Goal: Contribute content: Add original content to the website for others to see

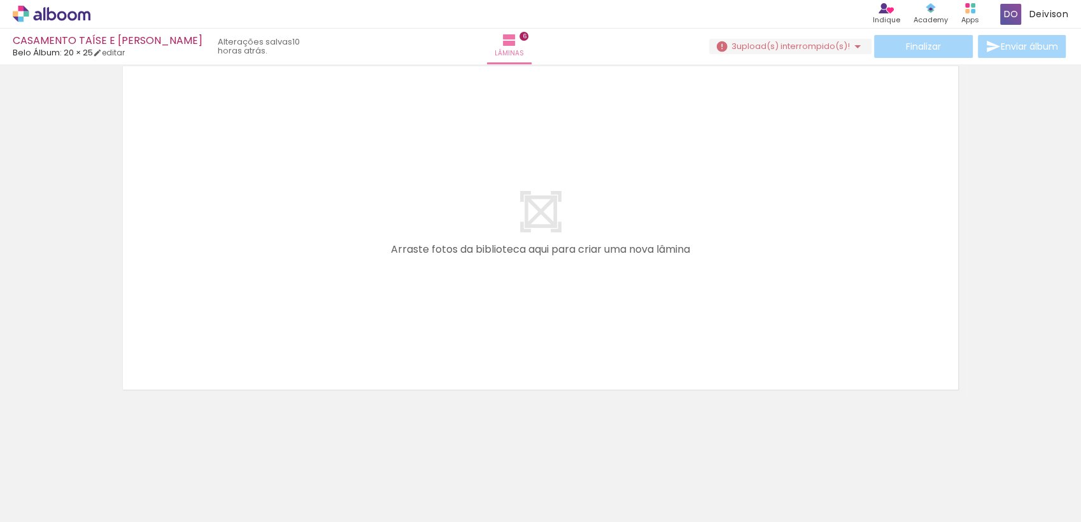
scroll to position [0, 1829]
click at [46, 486] on input "Todas as fotos" at bounding box center [35, 483] width 48 height 11
click at [0, 0] on slot "Não utilizadas" at bounding box center [0, 0] width 0 height 0
type input "Não utilizadas"
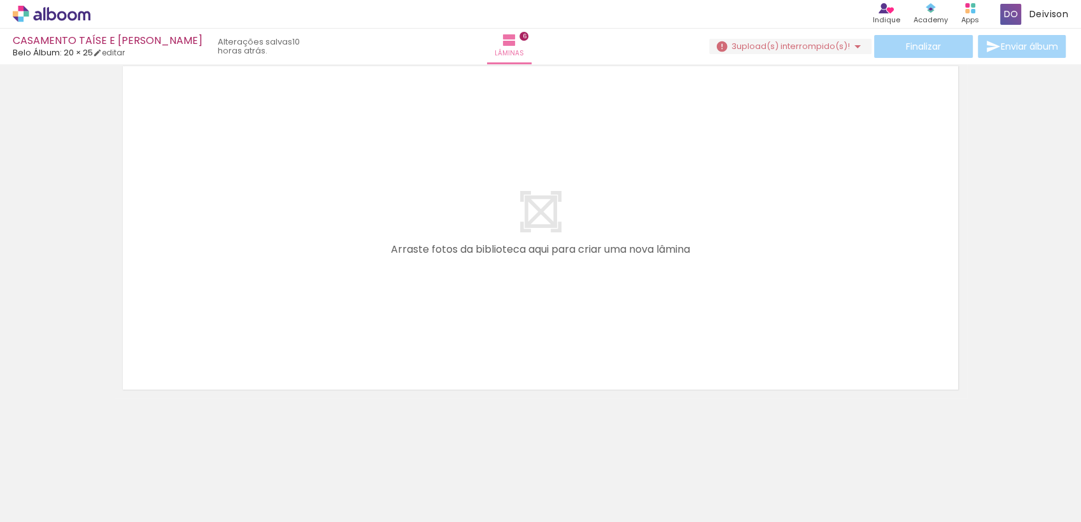
scroll to position [0, 382]
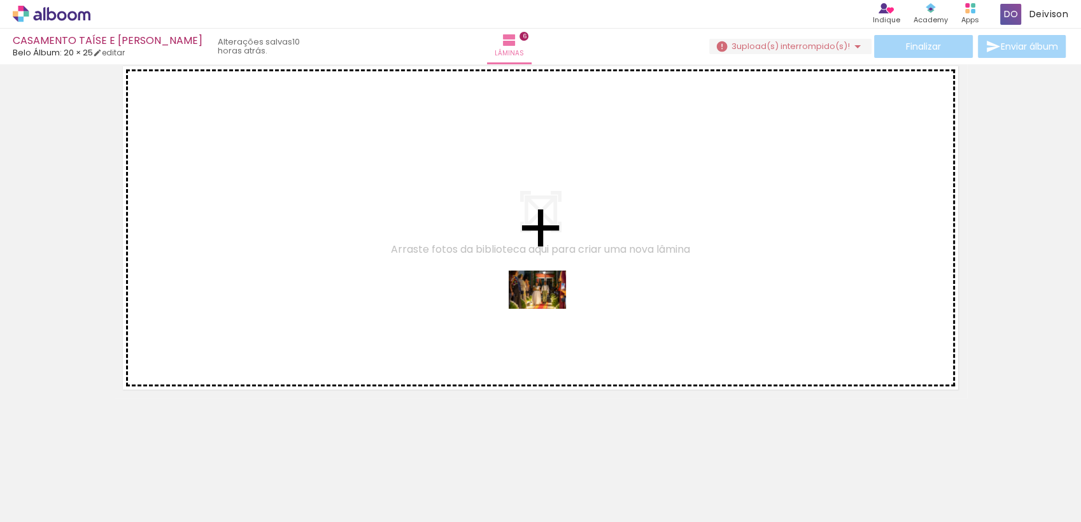
drag, startPoint x: 758, startPoint y: 489, endPoint x: 546, endPoint y: 309, distance: 277.7
click at [546, 309] on quentale-workspace at bounding box center [540, 261] width 1081 height 522
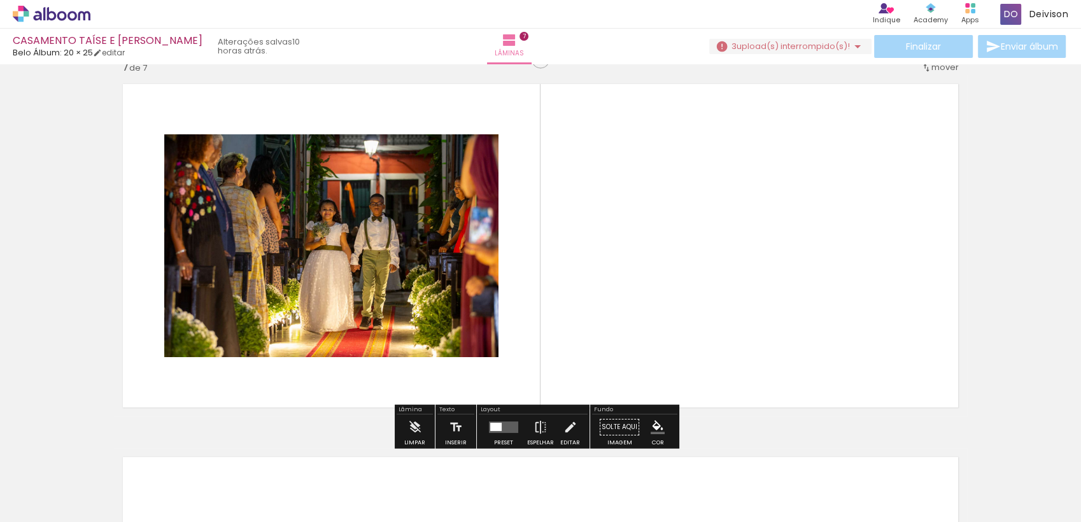
scroll to position [2256, 0]
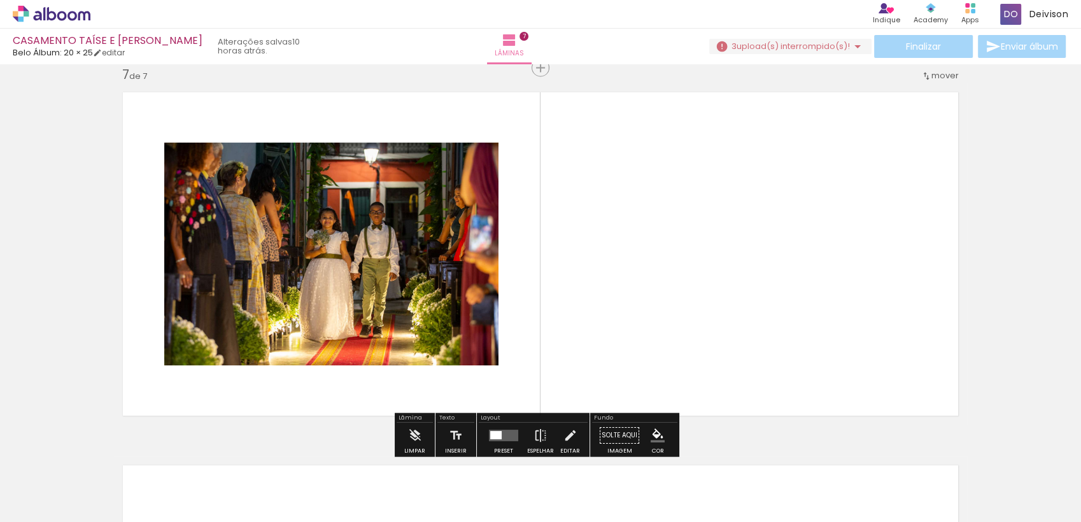
click at [35, 508] on span "Adicionar Fotos" at bounding box center [45, 515] width 38 height 14
click at [0, 0] on input "file" at bounding box center [0, 0] width 0 height 0
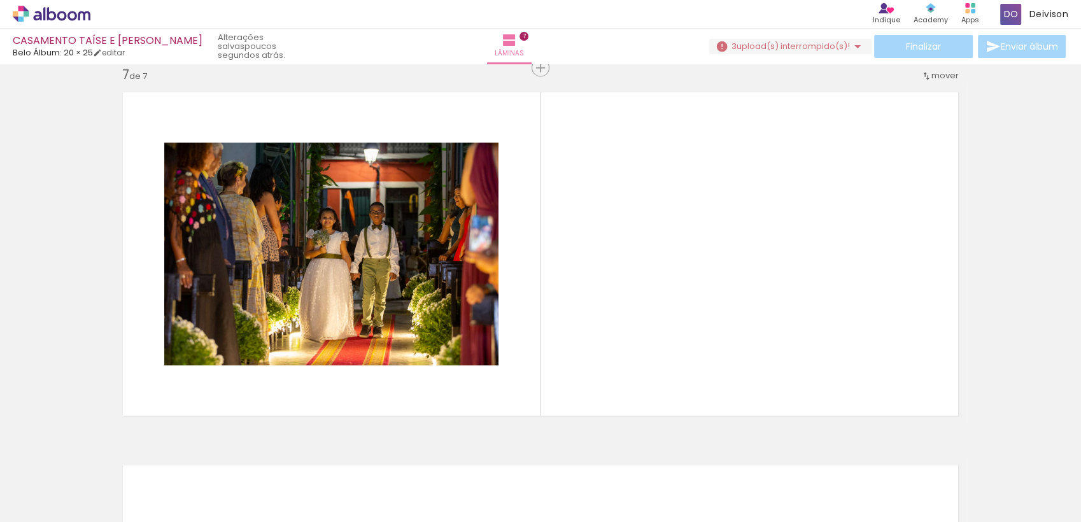
scroll to position [0, 382]
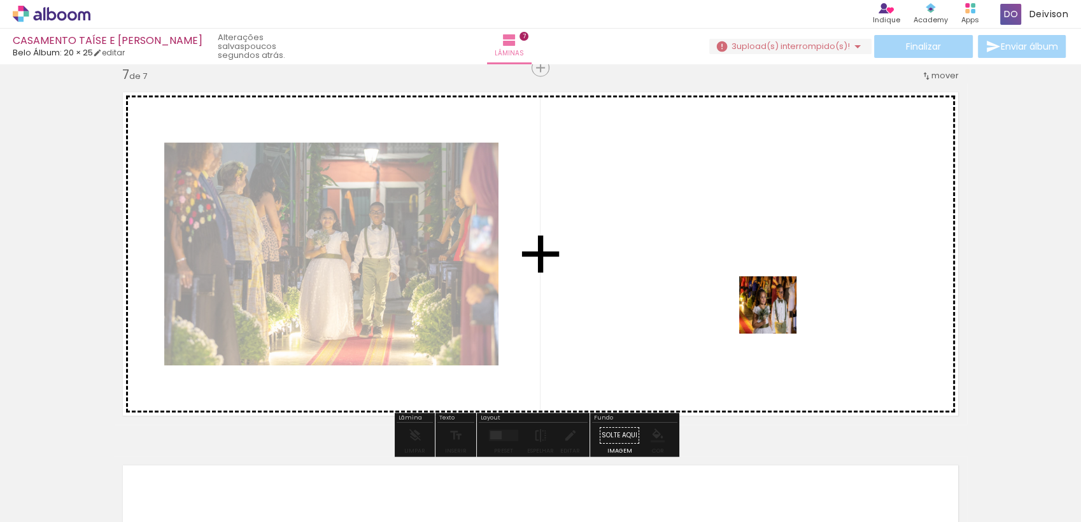
drag, startPoint x: 1017, startPoint y: 495, endPoint x: 754, endPoint y: 303, distance: 325.4
click at [754, 303] on quentale-workspace at bounding box center [540, 261] width 1081 height 522
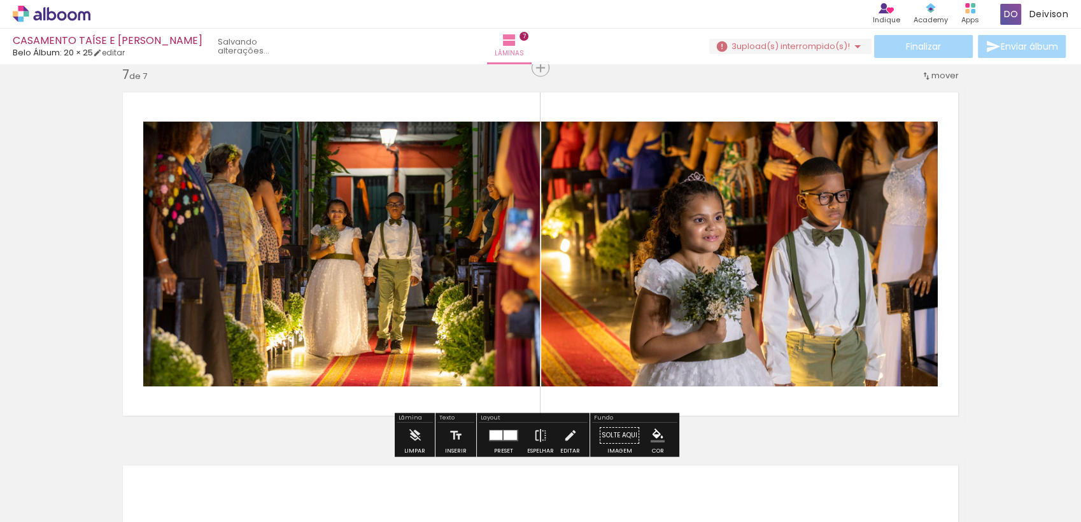
scroll to position [0, 311]
click at [633, 180] on quentale-photo at bounding box center [739, 254] width 397 height 265
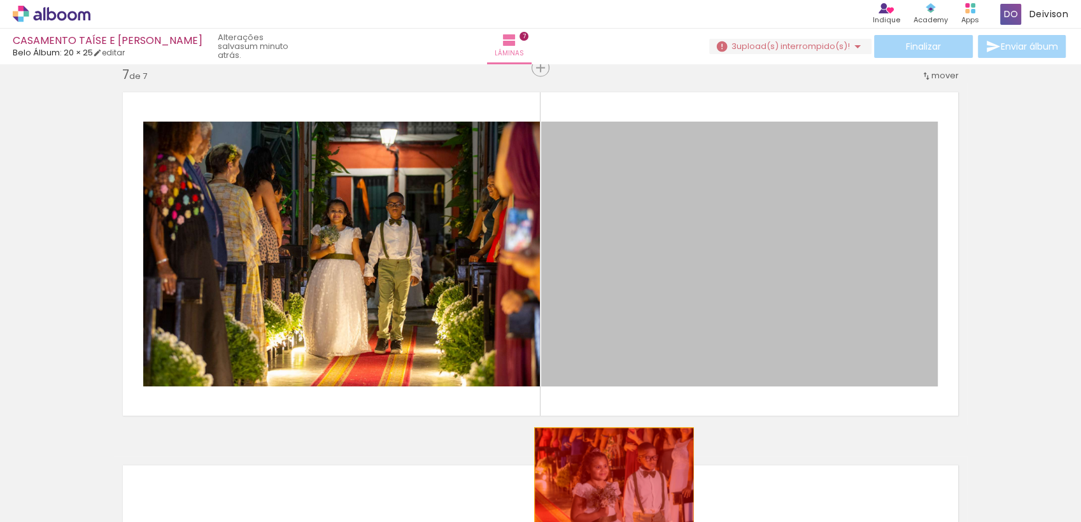
drag, startPoint x: 639, startPoint y: 191, endPoint x: 607, endPoint y: 480, distance: 290.7
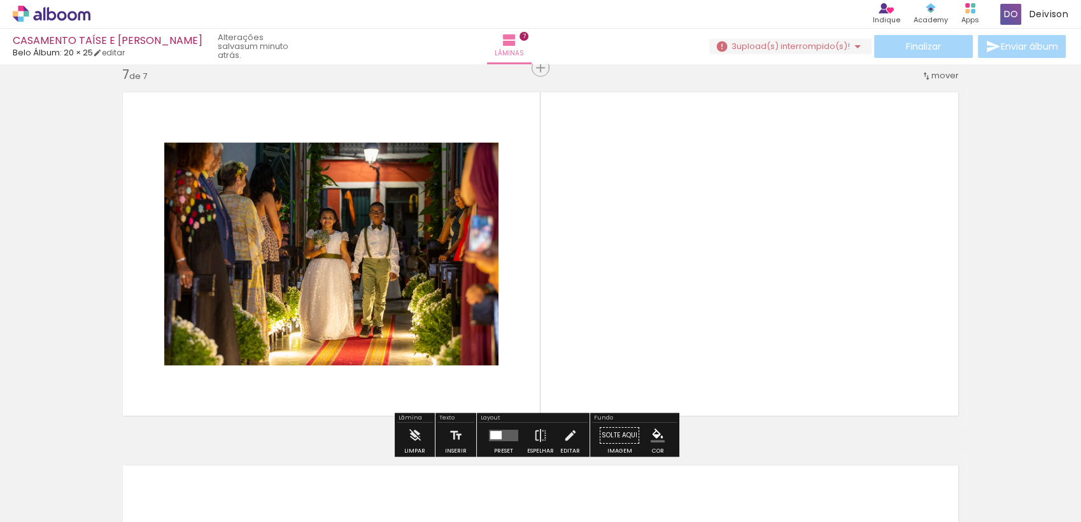
click at [56, 512] on span "Adicionar Fotos" at bounding box center [45, 515] width 38 height 14
click at [0, 0] on input "file" at bounding box center [0, 0] width 0 height 0
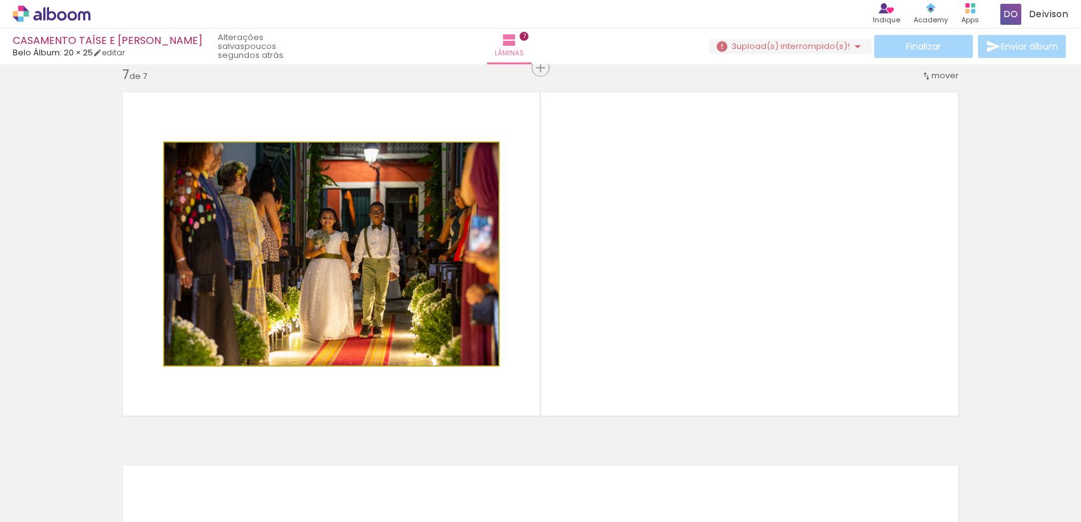
click at [398, 257] on quentale-photo at bounding box center [331, 254] width 334 height 223
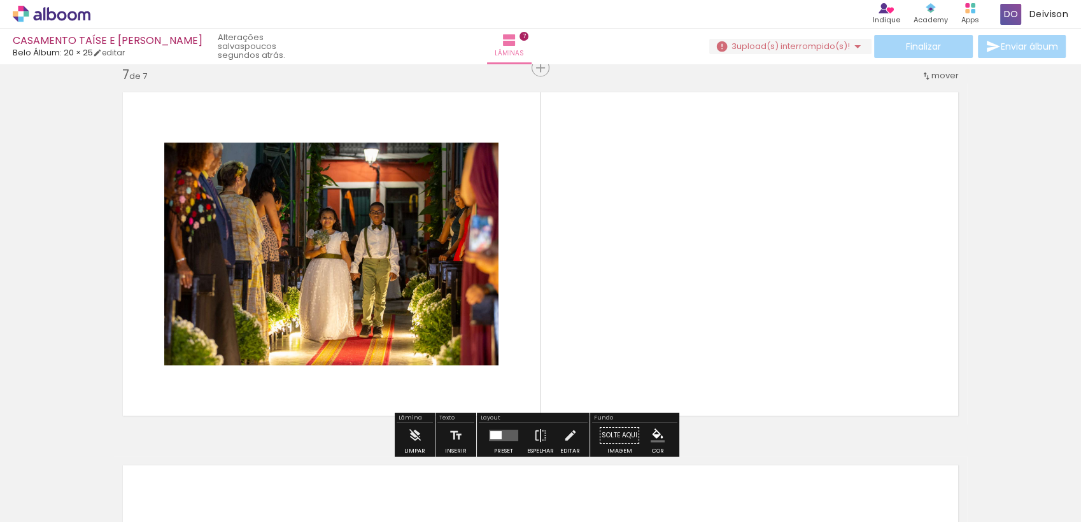
scroll to position [0, 453]
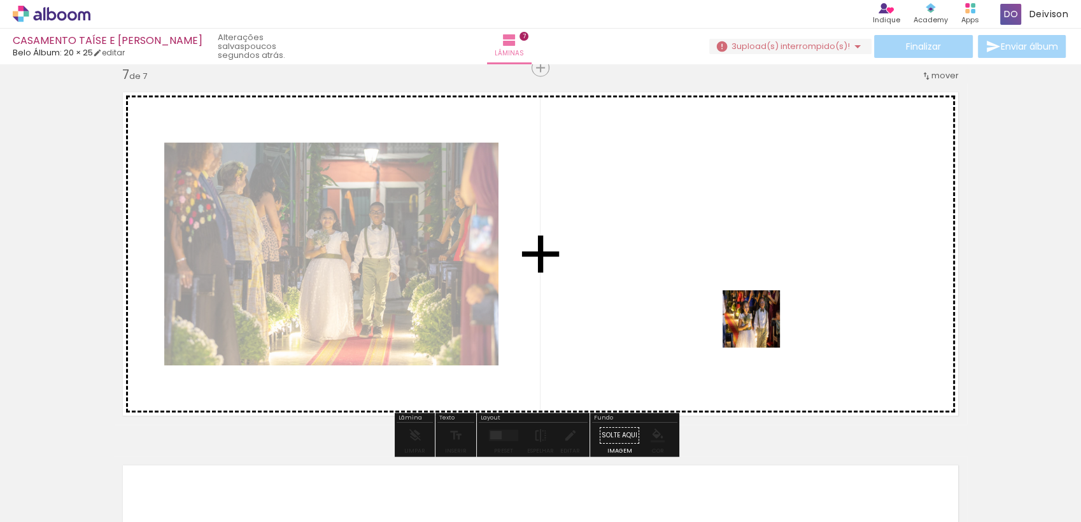
drag, startPoint x: 1033, startPoint y: 488, endPoint x: 742, endPoint y: 316, distance: 337.6
click at [742, 316] on quentale-workspace at bounding box center [540, 261] width 1081 height 522
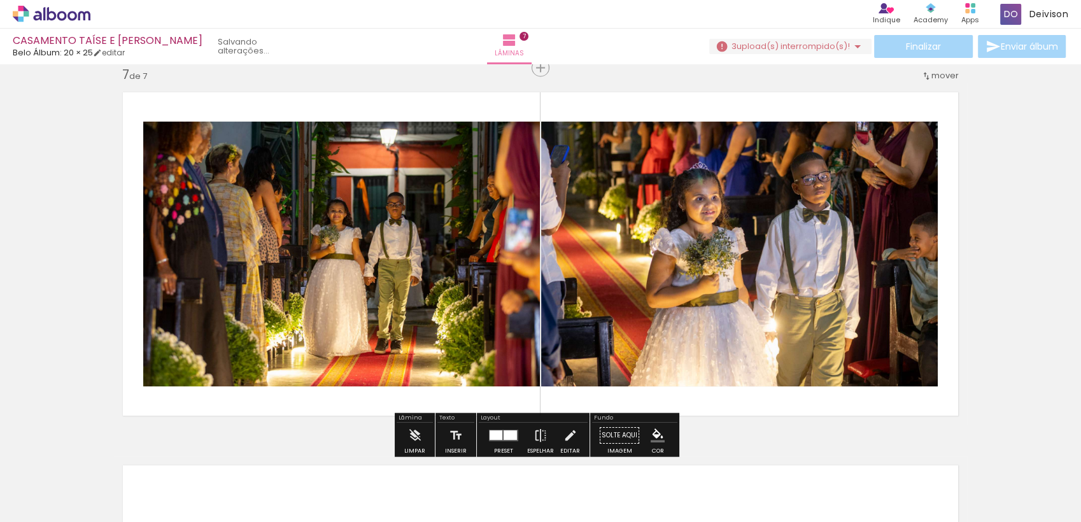
scroll to position [0, 382]
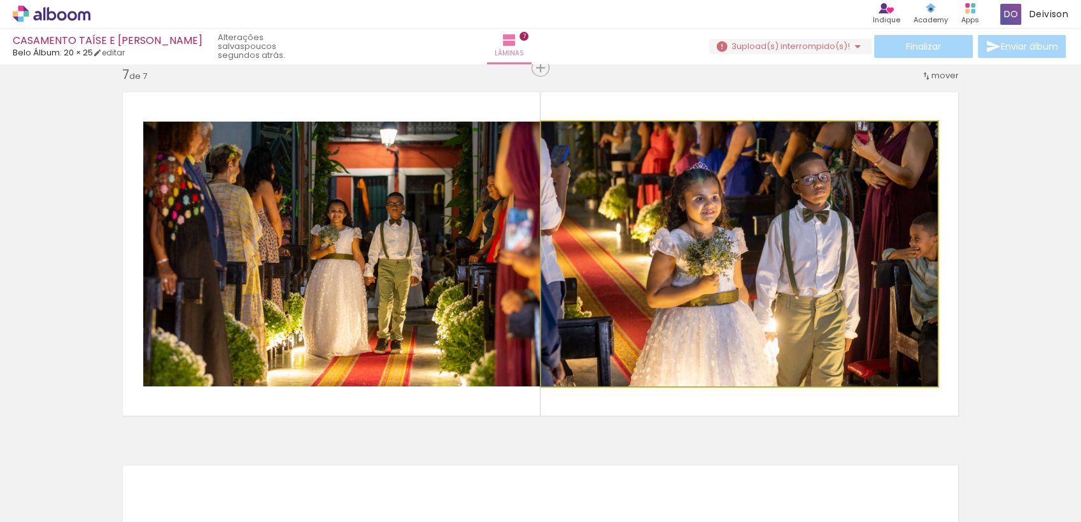
click at [782, 288] on quentale-photo at bounding box center [739, 254] width 397 height 265
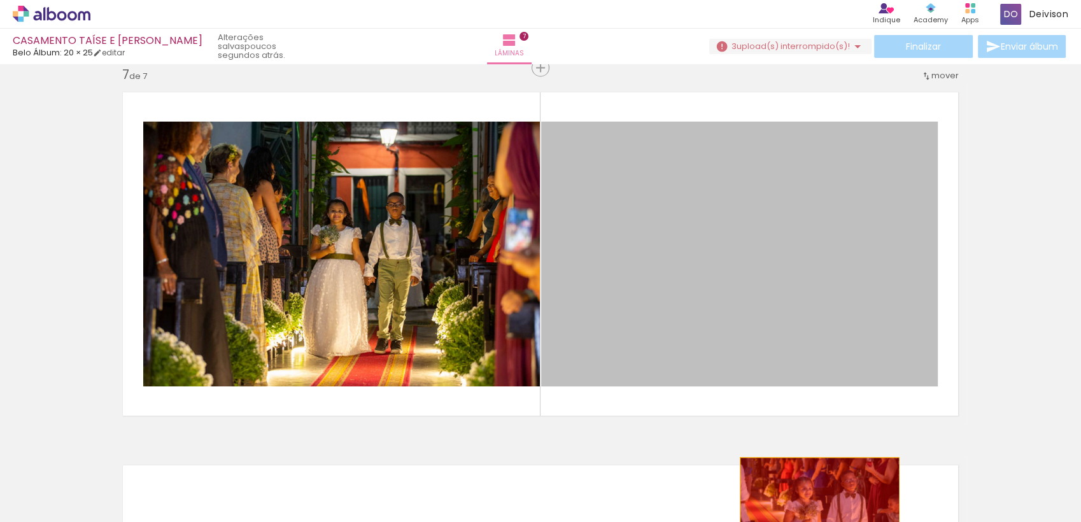
drag, startPoint x: 782, startPoint y: 288, endPoint x: 814, endPoint y: 510, distance: 223.8
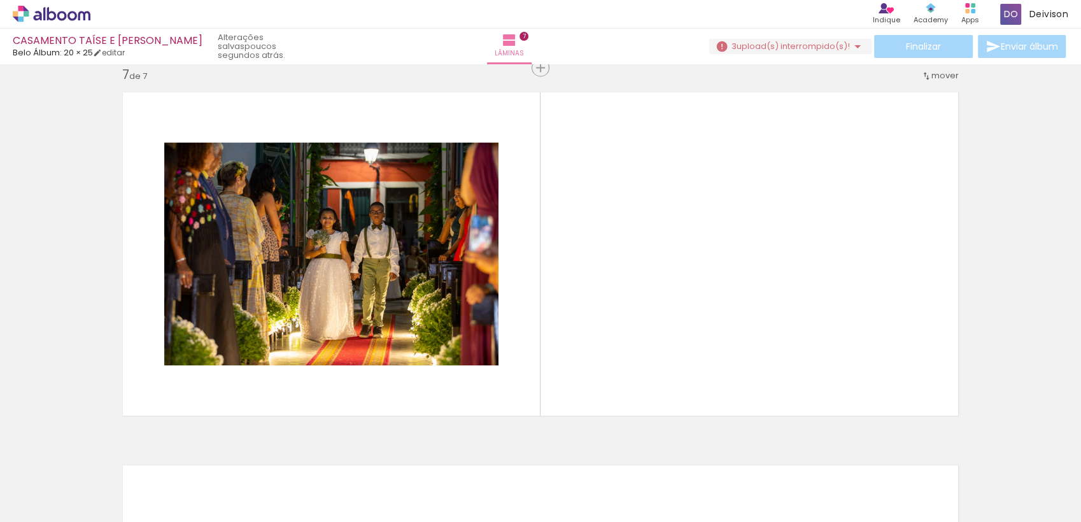
scroll to position [0, 382]
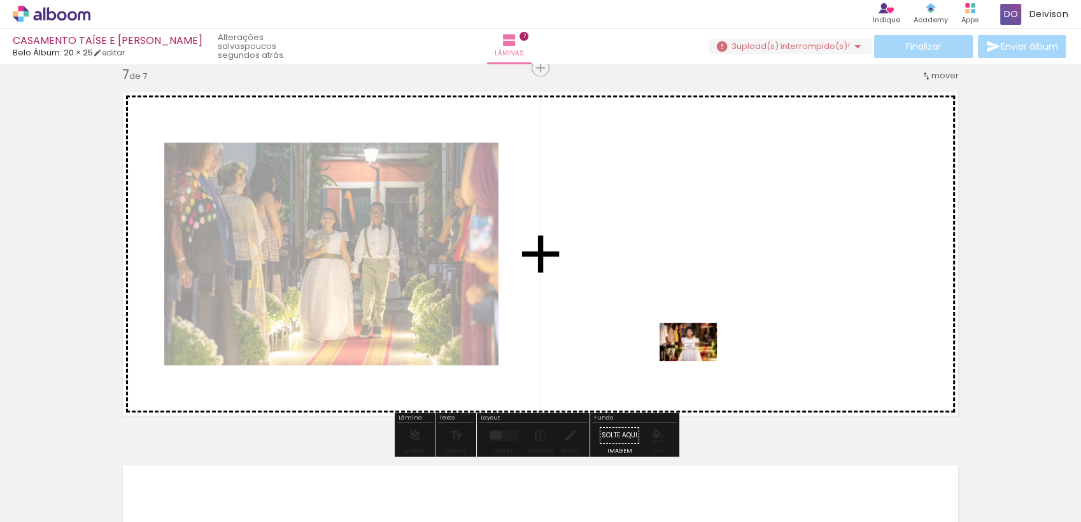
drag, startPoint x: 744, startPoint y: 479, endPoint x: 698, endPoint y: 361, distance: 126.6
click at [698, 361] on quentale-workspace at bounding box center [540, 261] width 1081 height 522
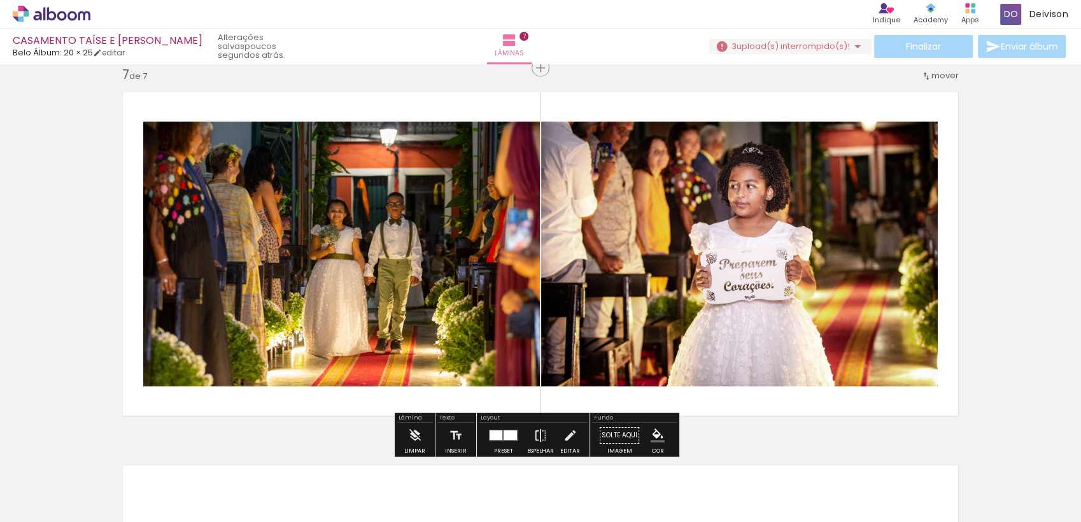
click at [46, 509] on span "Adicionar Fotos" at bounding box center [45, 515] width 38 height 14
click at [0, 0] on input "file" at bounding box center [0, 0] width 0 height 0
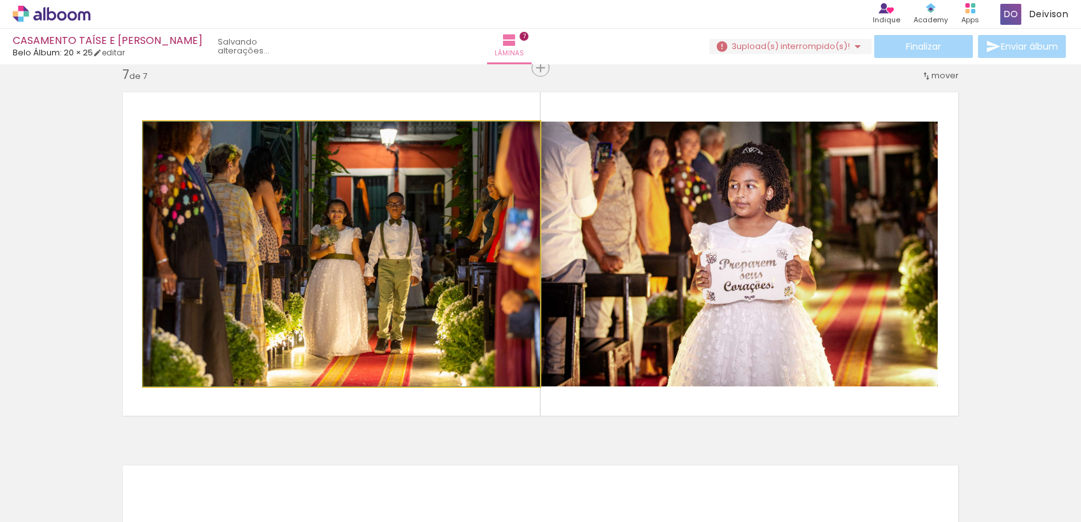
click at [418, 260] on quentale-photo at bounding box center [341, 254] width 397 height 265
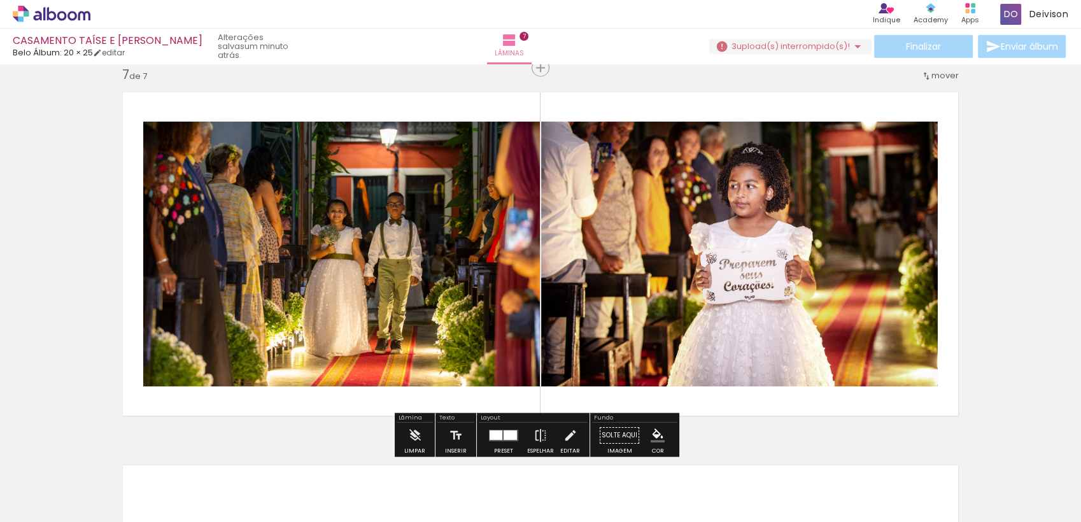
scroll to position [1857, 0]
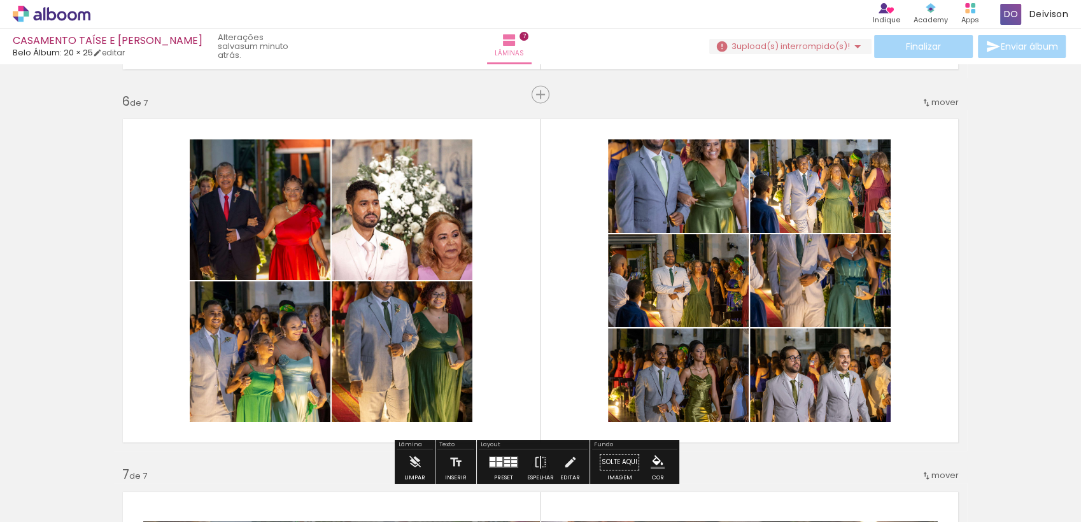
click at [41, 508] on span "Adicionar Fotos" at bounding box center [45, 515] width 38 height 14
click at [0, 0] on input "file" at bounding box center [0, 0] width 0 height 0
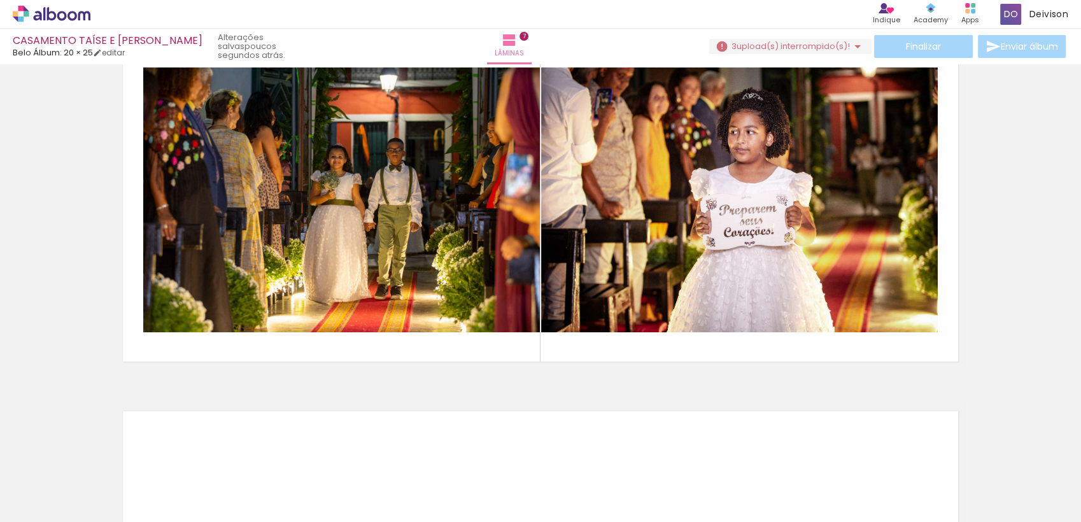
scroll to position [2314, 0]
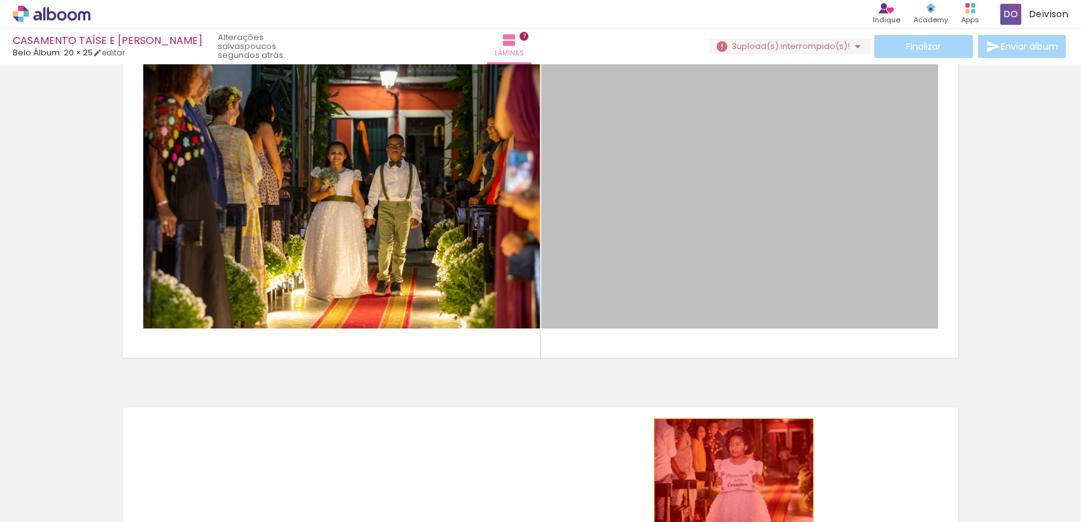
drag, startPoint x: 836, startPoint y: 158, endPoint x: 726, endPoint y: 481, distance: 341.5
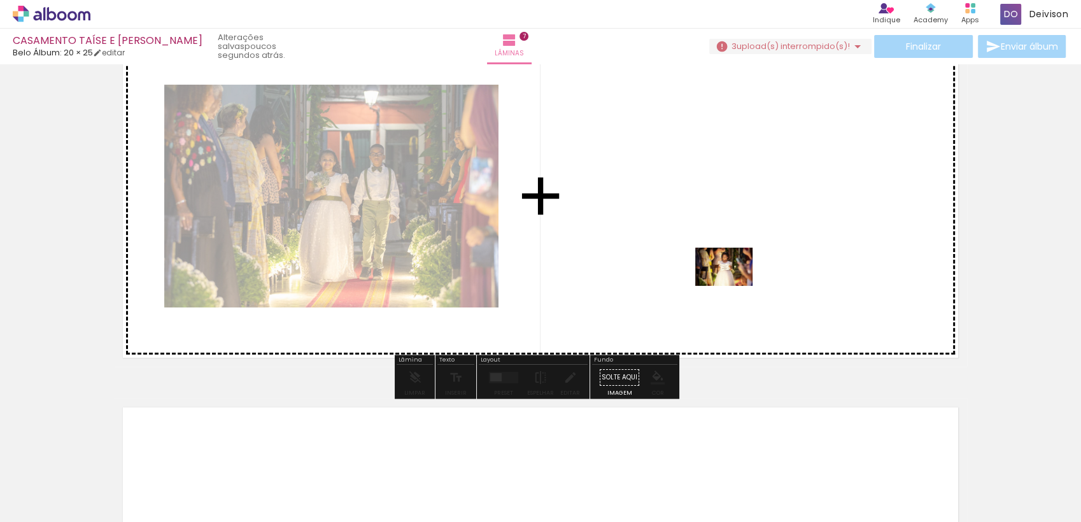
drag, startPoint x: 902, startPoint y: 479, endPoint x: 733, endPoint y: 286, distance: 256.3
click at [733, 286] on quentale-workspace at bounding box center [540, 261] width 1081 height 522
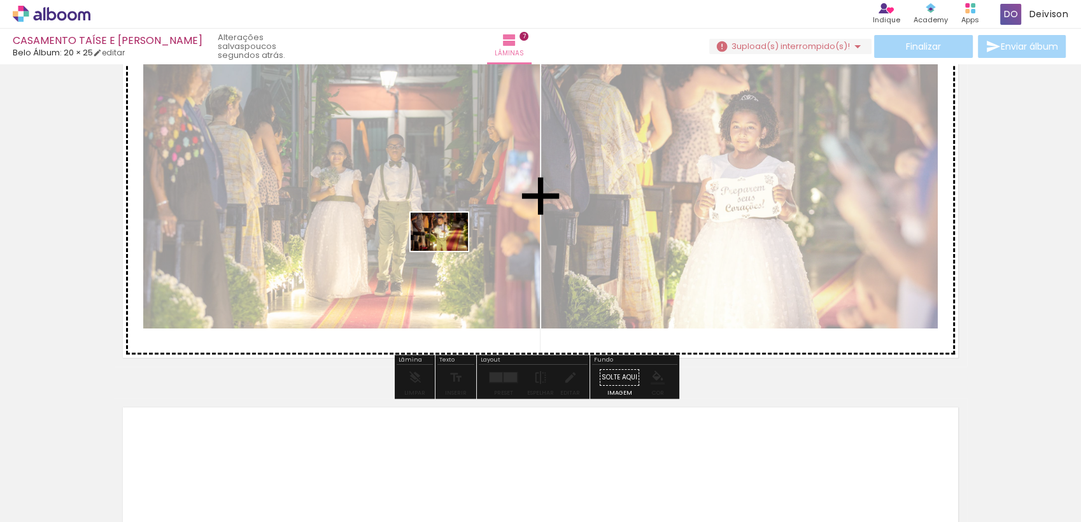
drag, startPoint x: 402, startPoint y: 490, endPoint x: 449, endPoint y: 251, distance: 243.9
click at [449, 251] on quentale-workspace at bounding box center [540, 261] width 1081 height 522
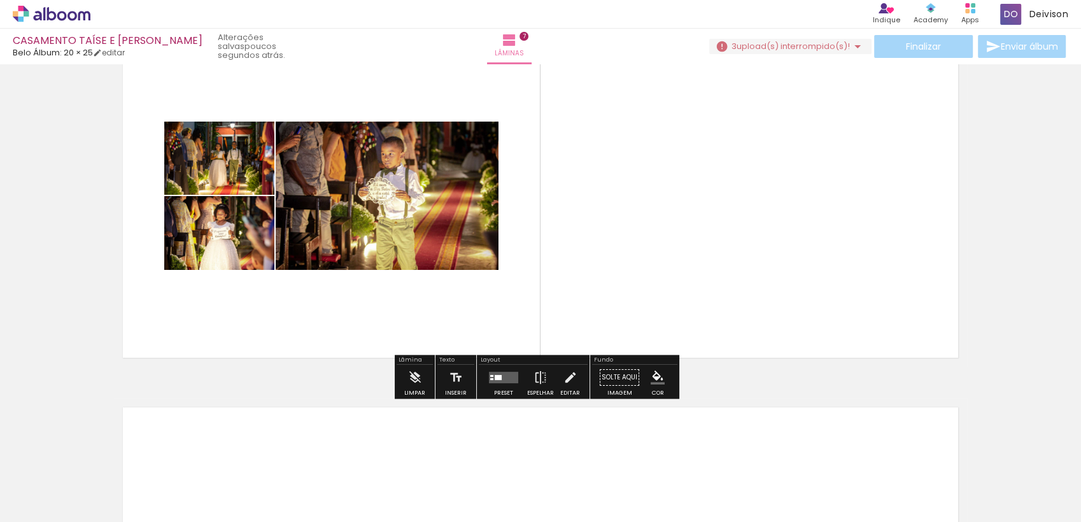
scroll to position [0, 739]
click at [448, 478] on div at bounding box center [458, 479] width 63 height 42
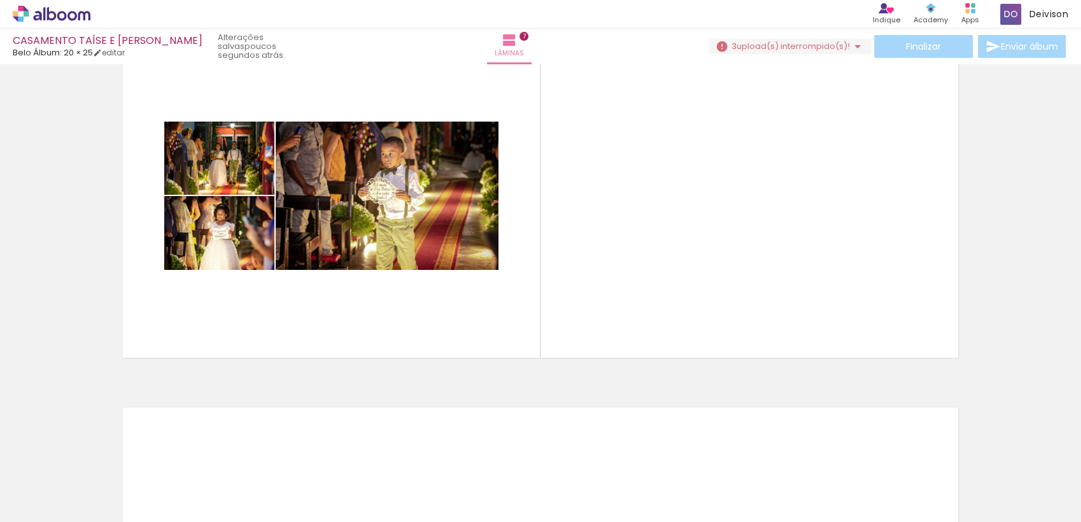
click at [448, 478] on div at bounding box center [458, 479] width 63 height 42
click at [1042, 485] on div at bounding box center [1029, 479] width 63 height 42
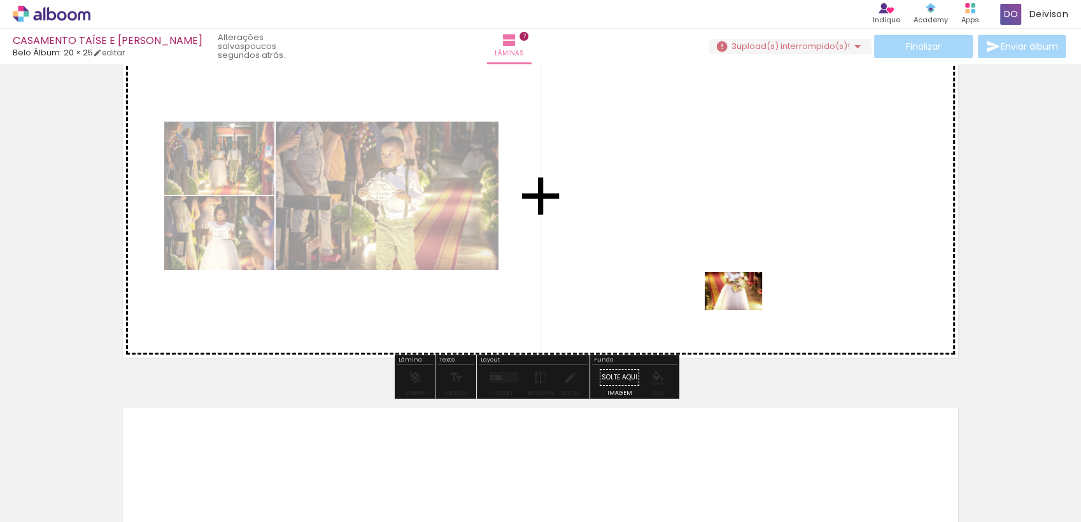
drag, startPoint x: 985, startPoint y: 491, endPoint x: 726, endPoint y: 299, distance: 322.7
click at [726, 299] on quentale-workspace at bounding box center [540, 261] width 1081 height 522
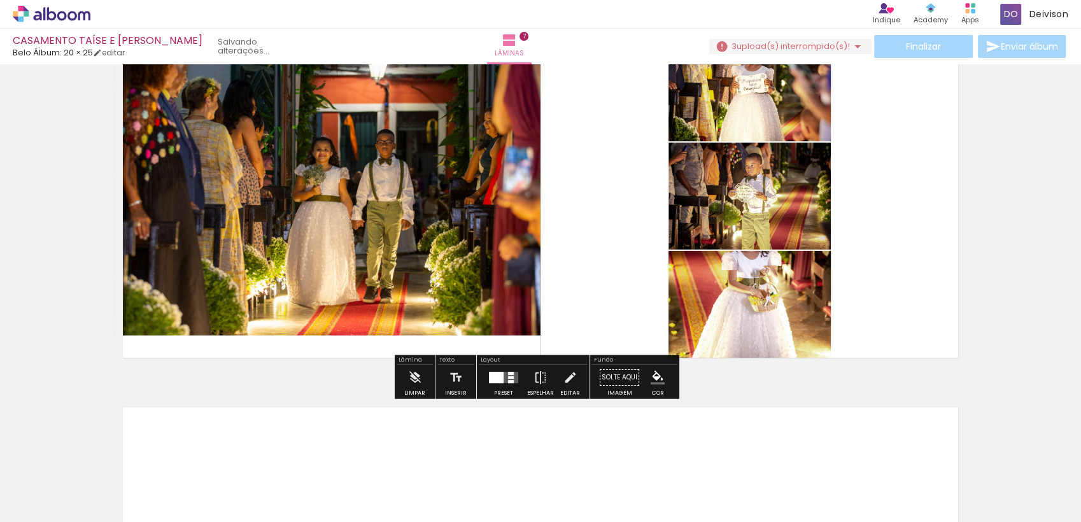
scroll to position [0, 667]
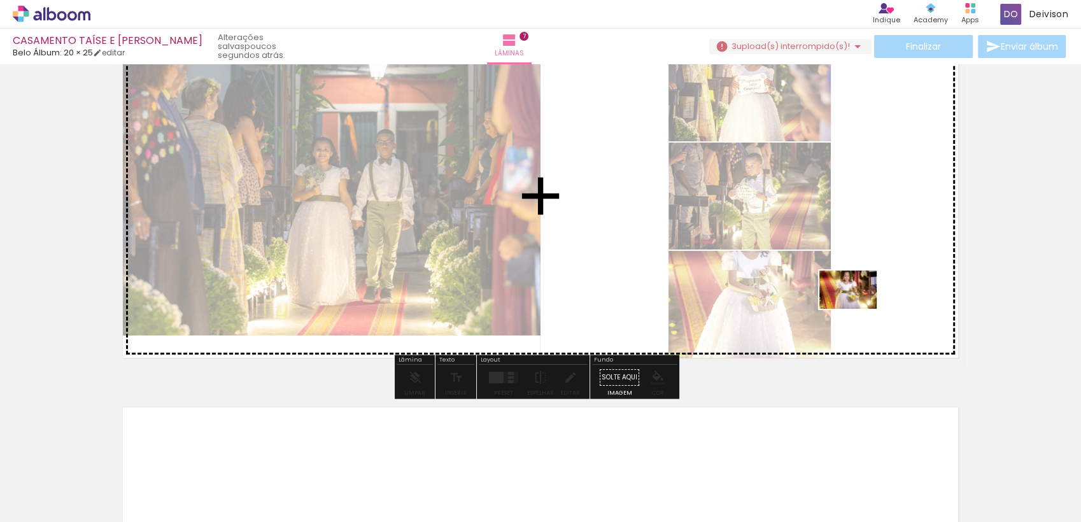
drag, startPoint x: 1012, startPoint y: 473, endPoint x: 821, endPoint y: 290, distance: 264.8
click at [821, 290] on quentale-workspace at bounding box center [540, 261] width 1081 height 522
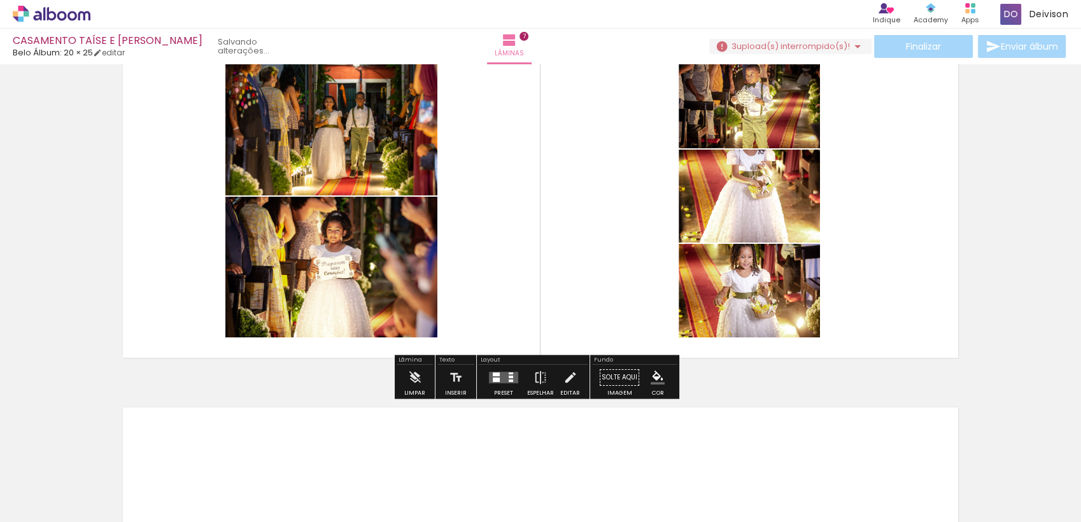
scroll to position [0, 596]
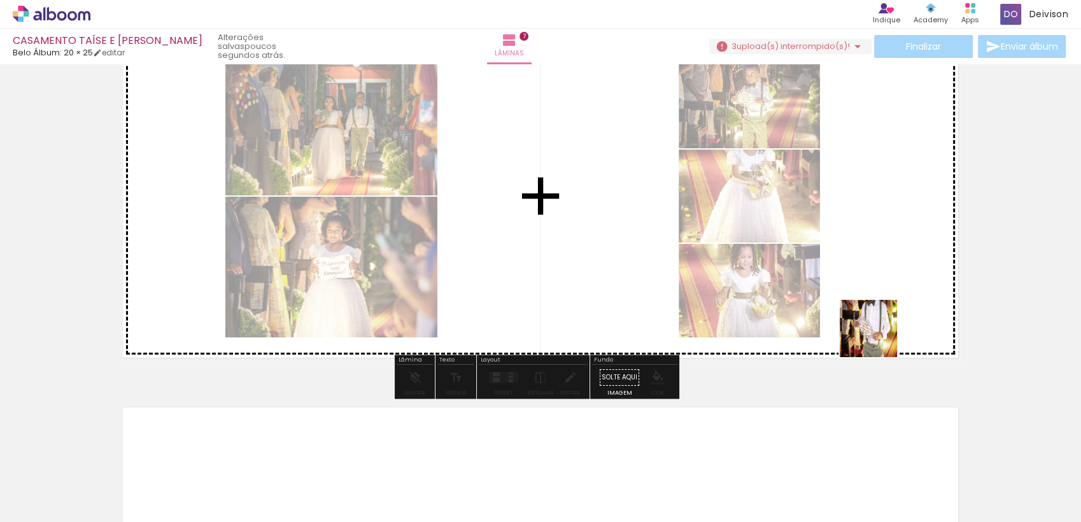
drag, startPoint x: 1028, startPoint y: 468, endPoint x: 837, endPoint y: 291, distance: 260.4
click at [837, 291] on quentale-workspace at bounding box center [540, 261] width 1081 height 522
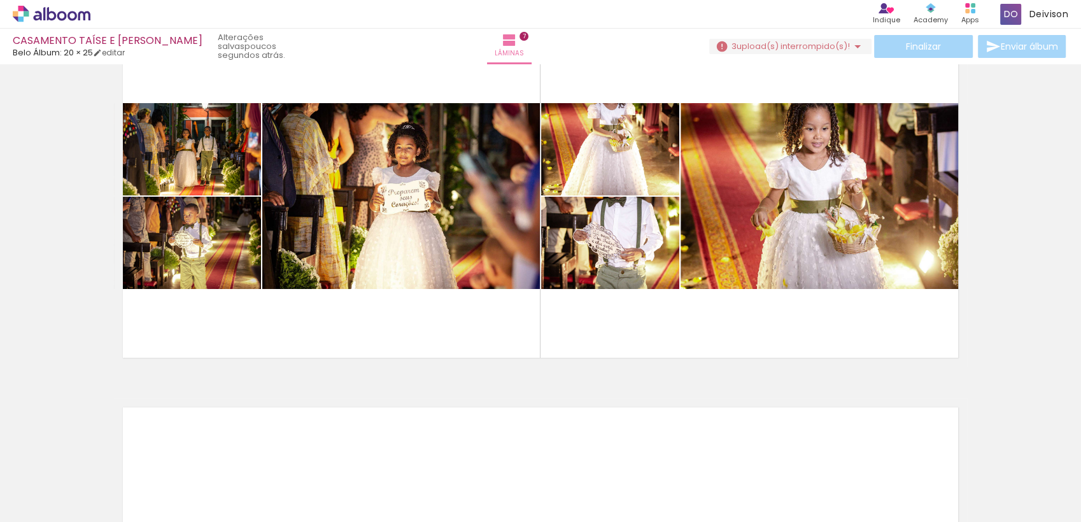
scroll to position [0, 167]
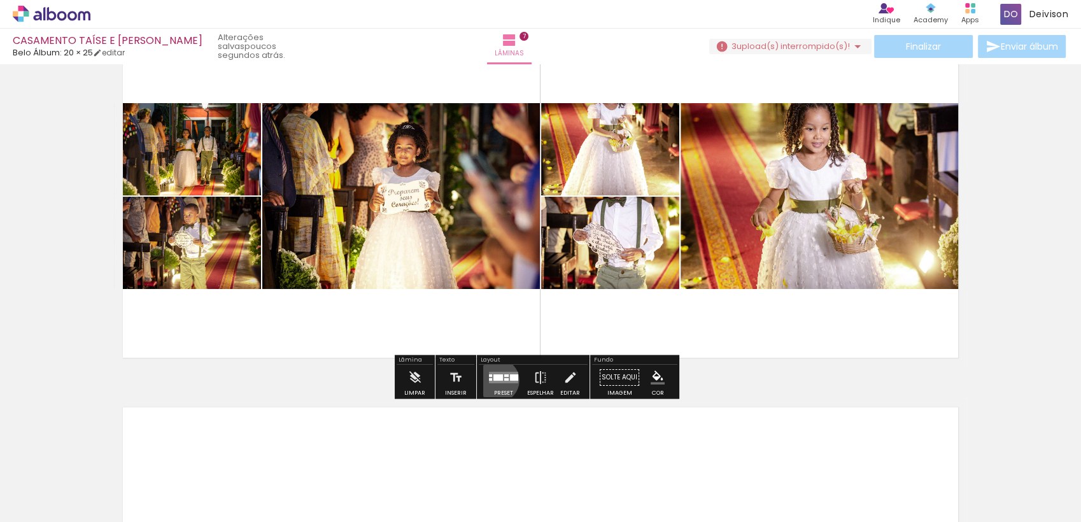
click at [494, 379] on div at bounding box center [498, 377] width 10 height 6
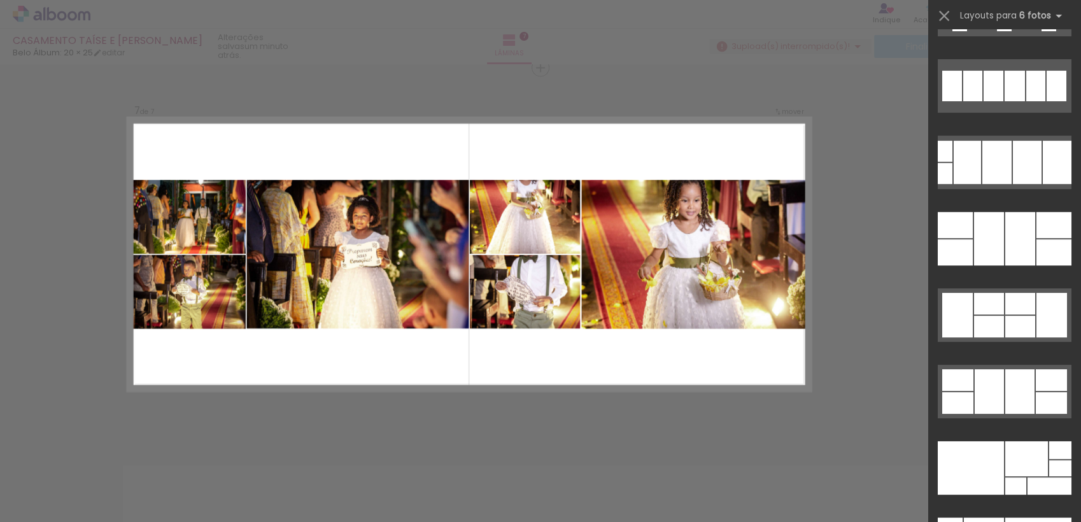
scroll to position [39145, 0]
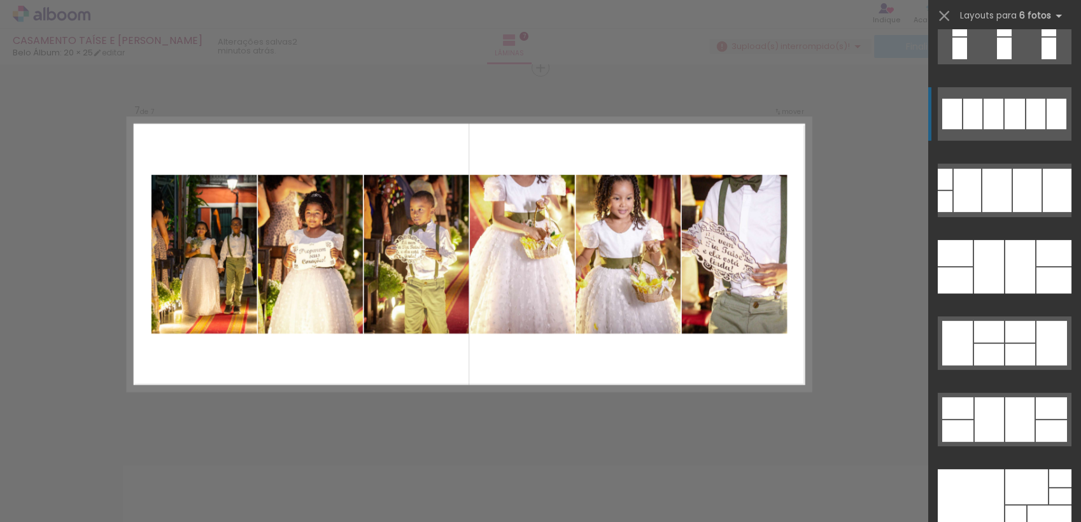
click at [1051, 104] on div at bounding box center [1057, 114] width 20 height 31
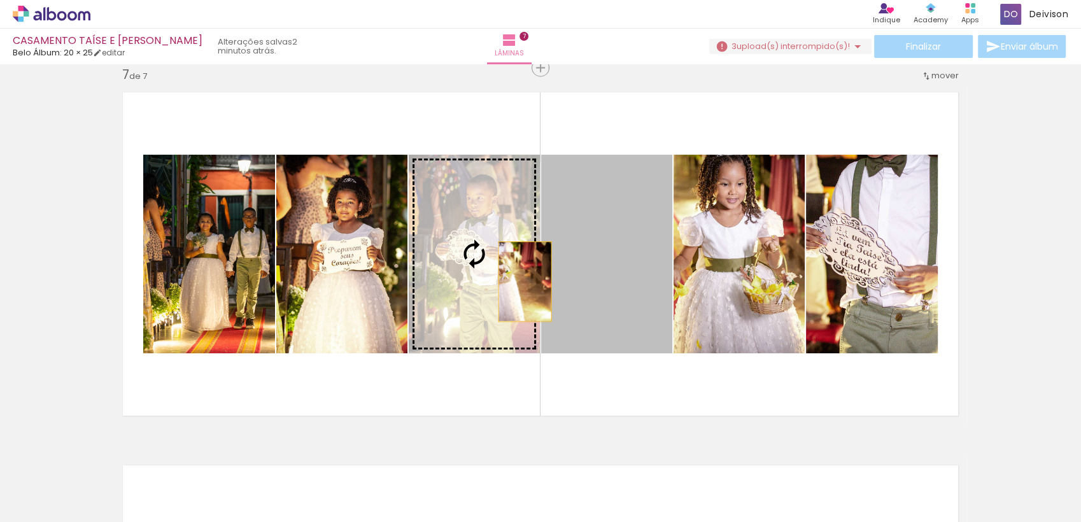
drag, startPoint x: 621, startPoint y: 262, endPoint x: 520, endPoint y: 281, distance: 103.5
click at [0, 0] on slot at bounding box center [0, 0] width 0 height 0
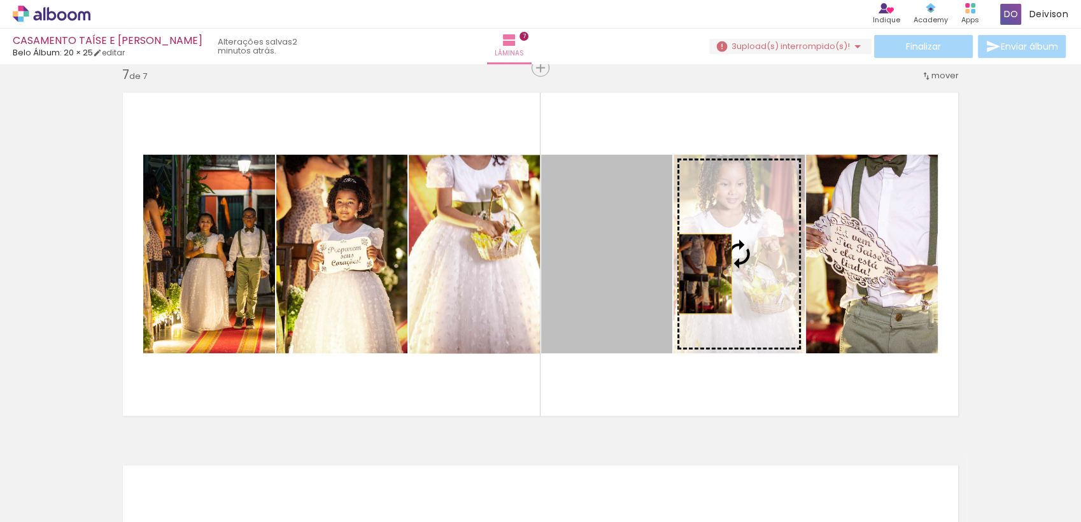
drag, startPoint x: 588, startPoint y: 267, endPoint x: 714, endPoint y: 274, distance: 125.6
click at [0, 0] on slot at bounding box center [0, 0] width 0 height 0
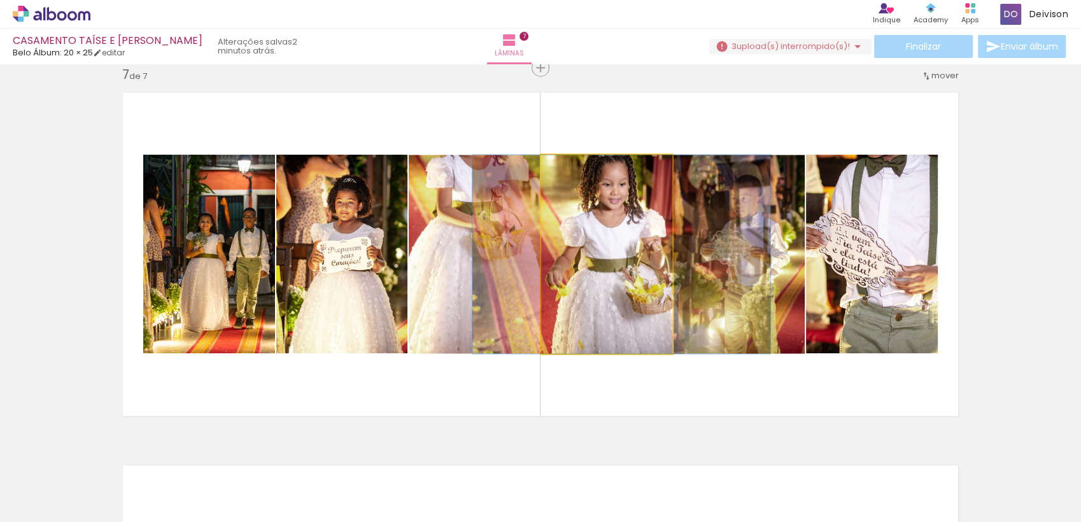
drag, startPoint x: 637, startPoint y: 238, endPoint x: 652, endPoint y: 239, distance: 14.7
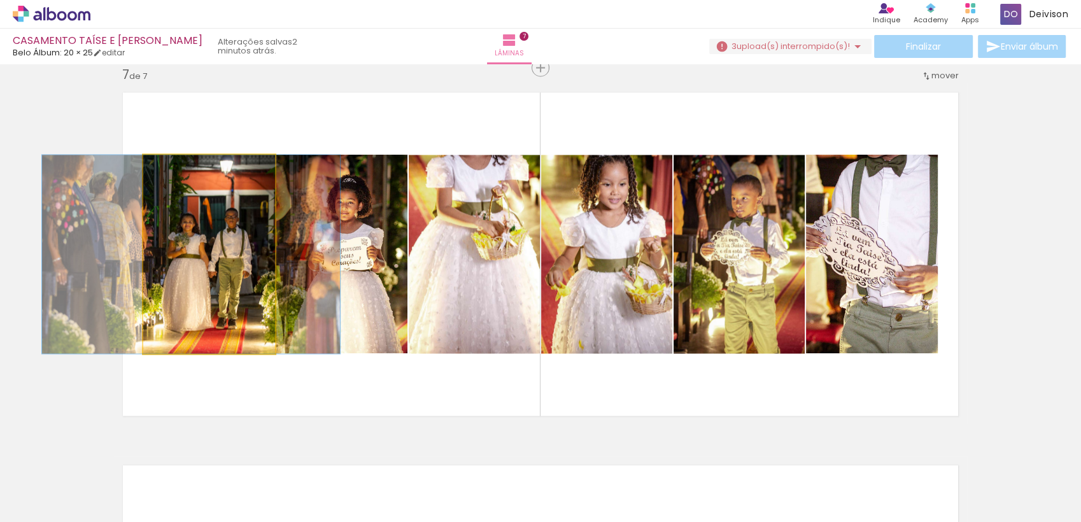
drag, startPoint x: 255, startPoint y: 227, endPoint x: 237, endPoint y: 229, distance: 17.9
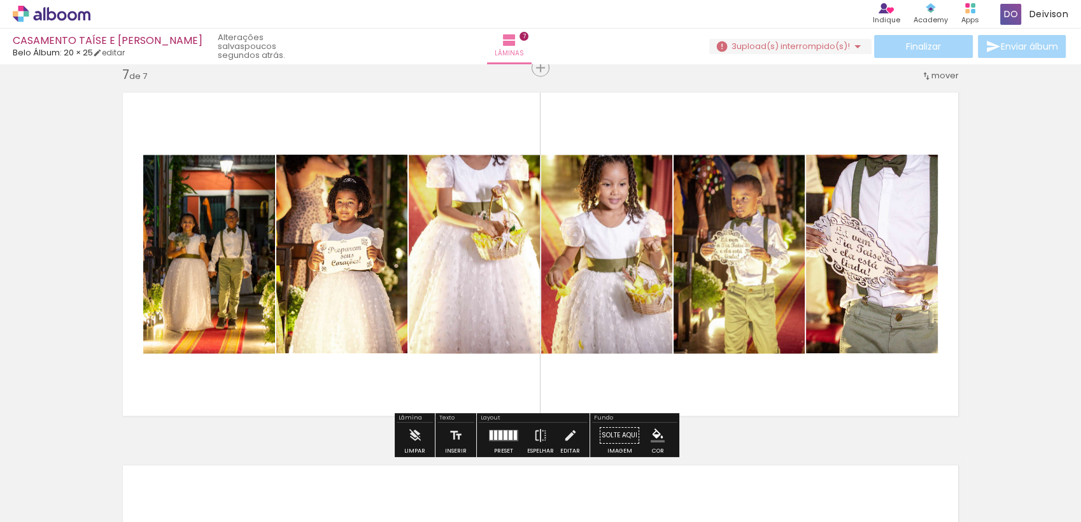
click at [489, 439] on quentale-layouter at bounding box center [503, 435] width 29 height 11
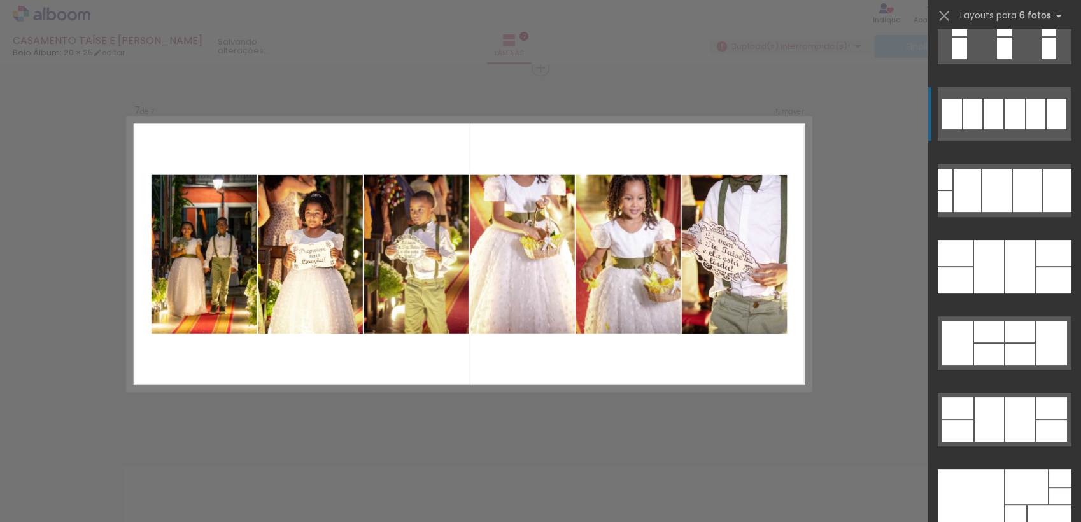
scroll to position [39194, 0]
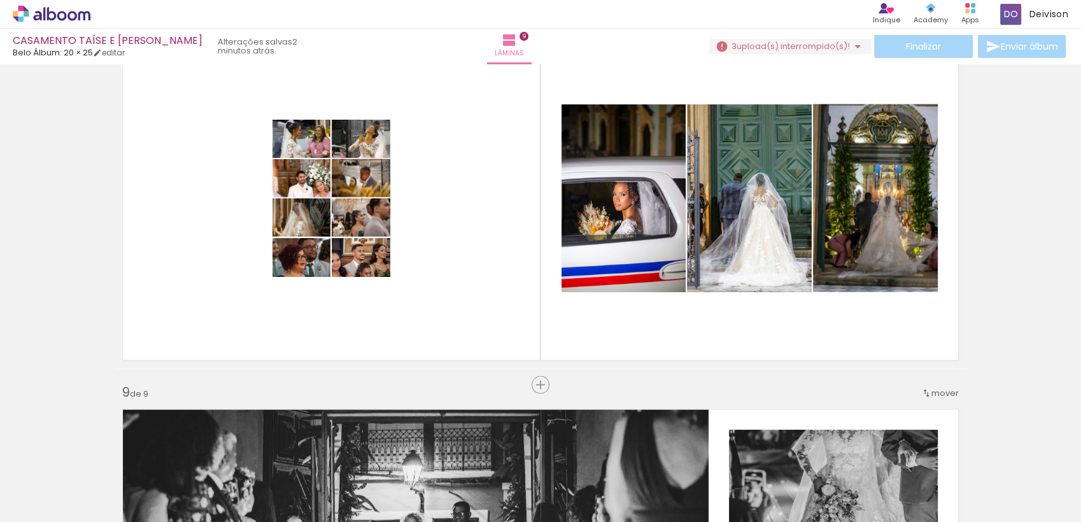
scroll to position [2700, 0]
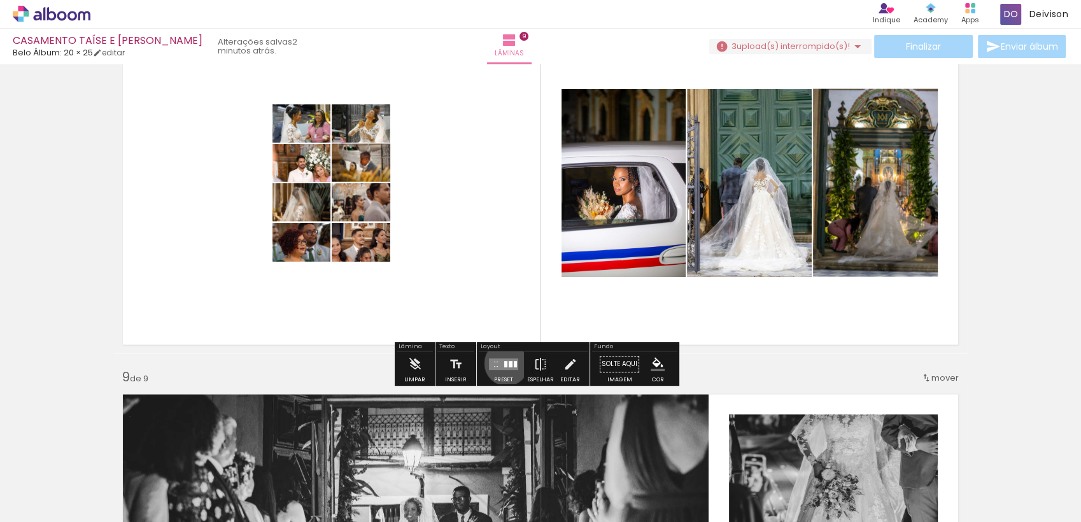
click at [504, 363] on div at bounding box center [505, 365] width 3 height 6
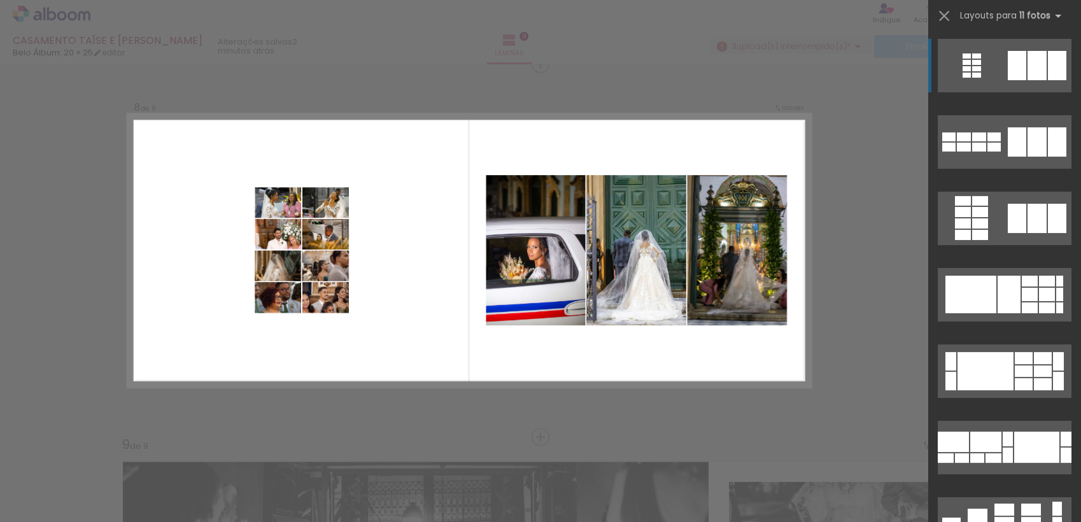
scroll to position [2629, 0]
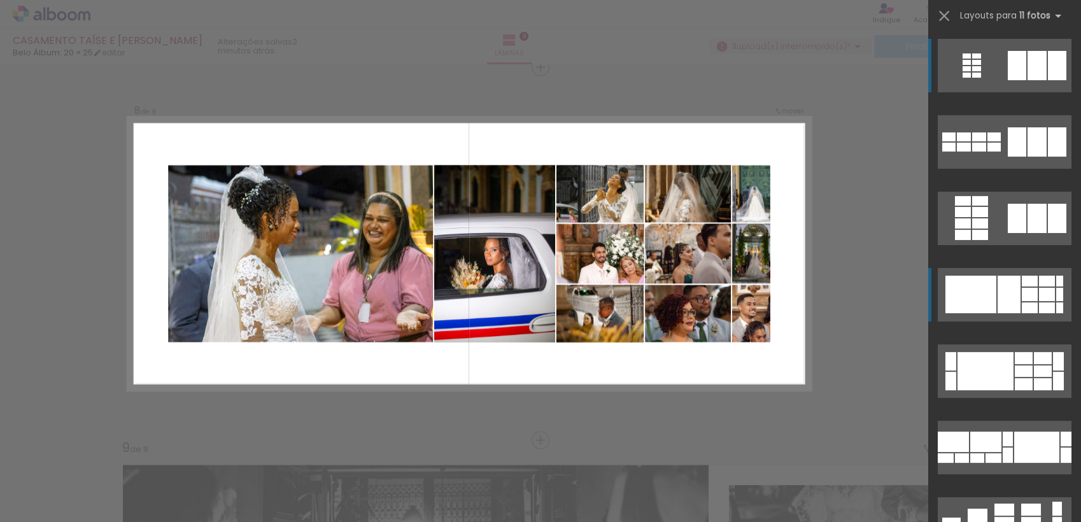
click at [974, 283] on div at bounding box center [970, 295] width 51 height 38
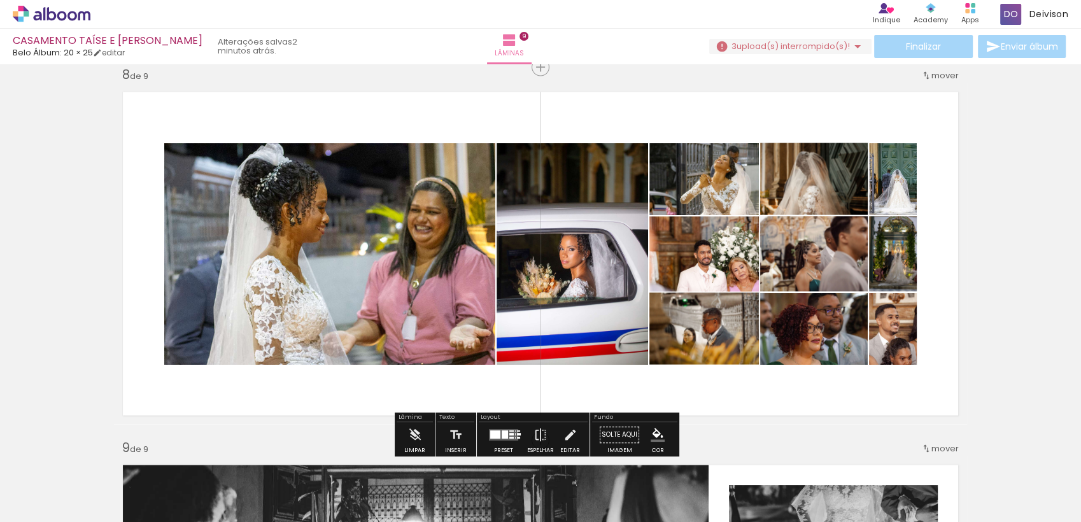
click at [503, 439] on quentale-layouter at bounding box center [503, 435] width 29 height 11
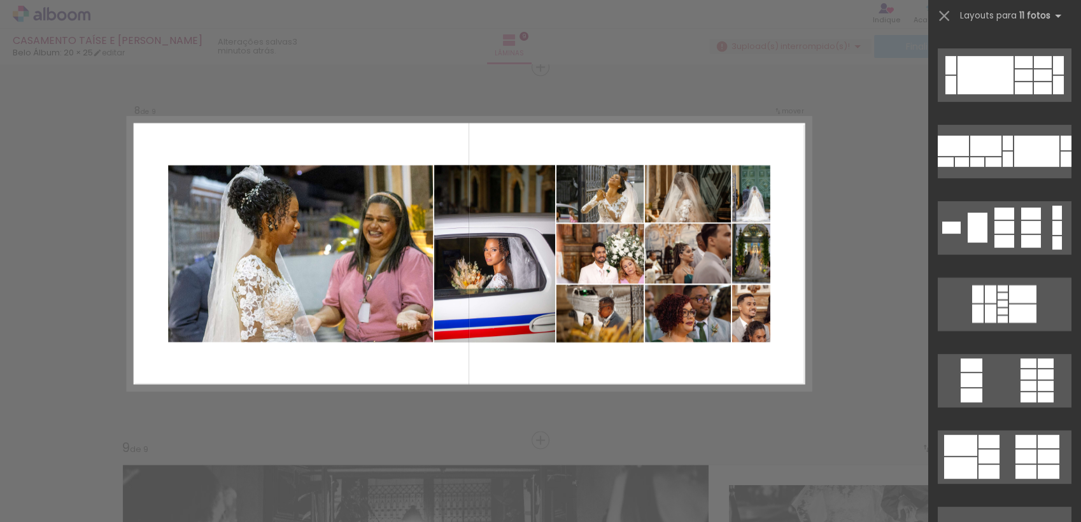
scroll to position [314, 0]
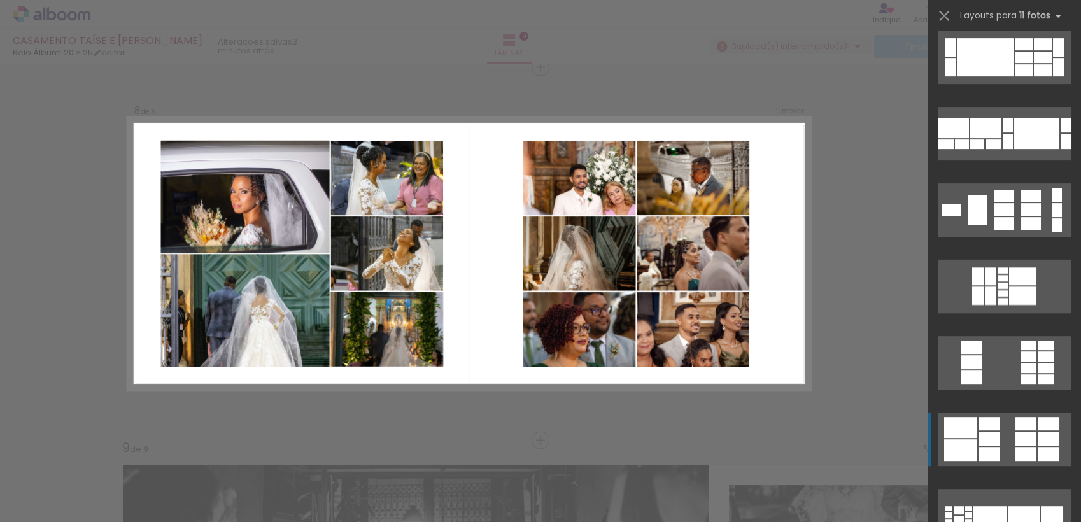
click at [1025, 439] on div at bounding box center [1025, 439] width 21 height 14
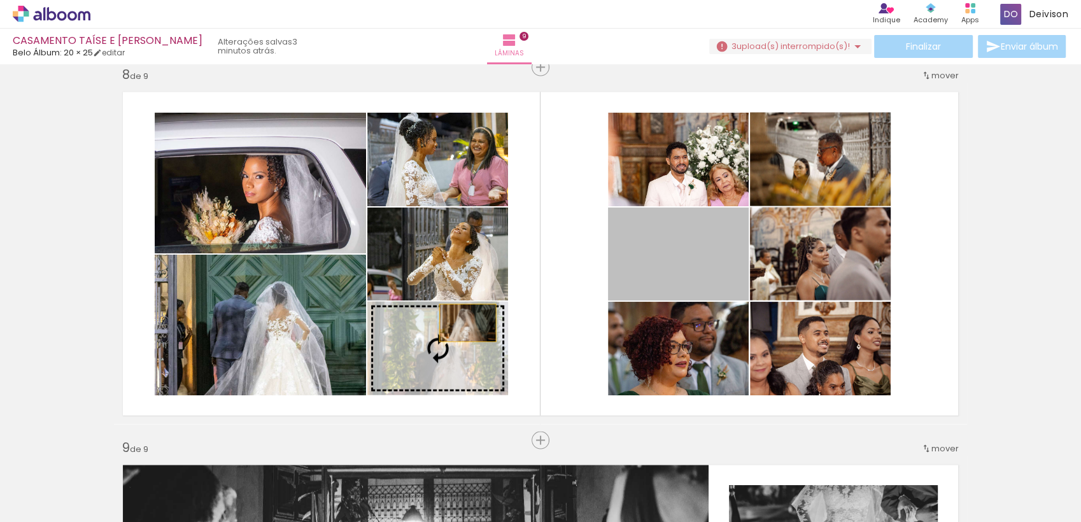
drag, startPoint x: 713, startPoint y: 278, endPoint x: 452, endPoint y: 329, distance: 266.0
click at [0, 0] on slot at bounding box center [0, 0] width 0 height 0
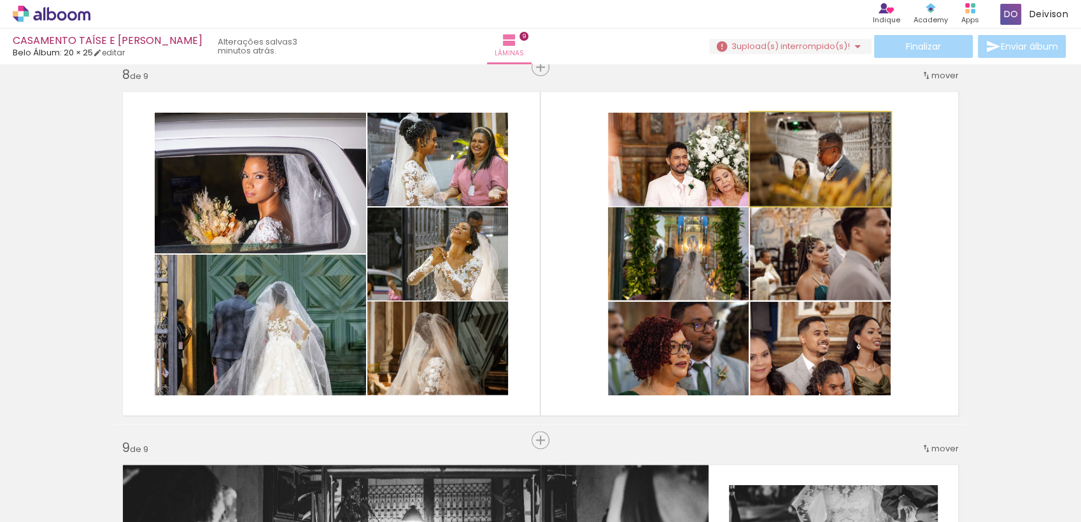
click at [833, 150] on quentale-photo at bounding box center [820, 160] width 141 height 94
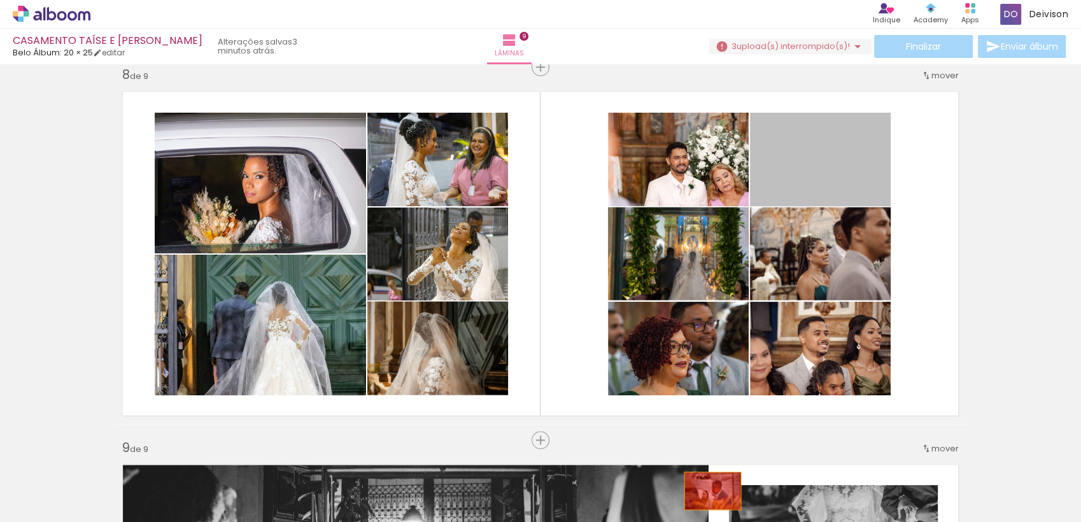
drag, startPoint x: 833, startPoint y: 150, endPoint x: 707, endPoint y: 491, distance: 363.6
click at [707, 491] on quentale-workspace at bounding box center [540, 261] width 1081 height 522
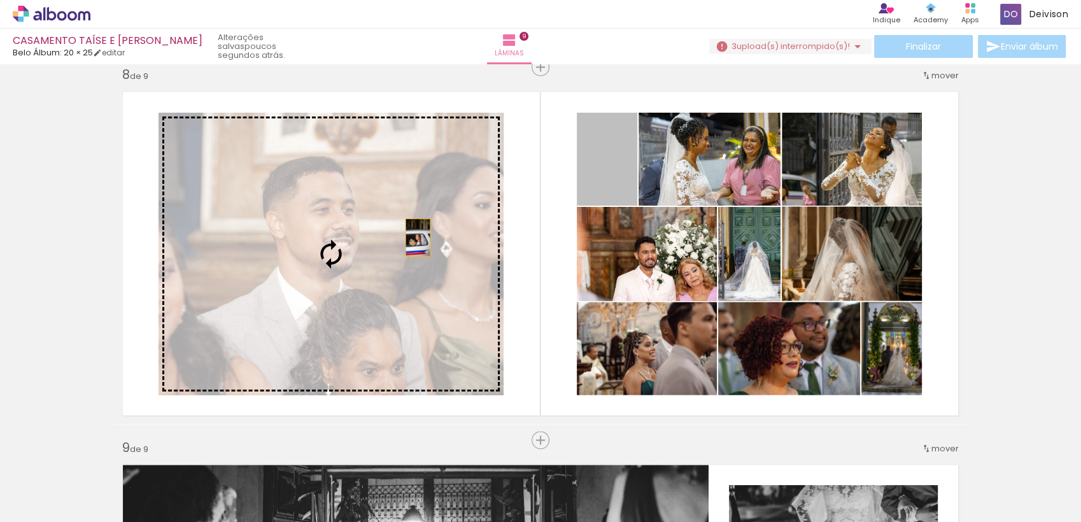
drag, startPoint x: 602, startPoint y: 164, endPoint x: 404, endPoint y: 241, distance: 212.7
click at [0, 0] on slot at bounding box center [0, 0] width 0 height 0
